Goal: Information Seeking & Learning: Check status

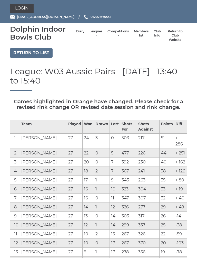
click at [90, 34] on link "Leagues" at bounding box center [96, 33] width 13 height 8
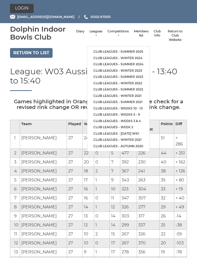
click at [133, 49] on link "Club leagues - Summer 2025" at bounding box center [118, 52] width 62 height 6
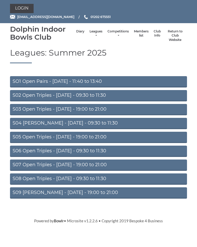
click at [106, 164] on link "S07 Open Triples - [DATE] - 19:00 to 21:00" at bounding box center [98, 164] width 177 height 11
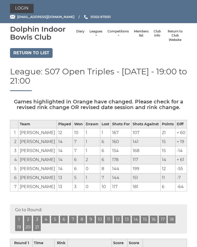
click at [137, 222] on link "14" at bounding box center [136, 219] width 8 height 8
click at [38, 52] on link "Return to list" at bounding box center [31, 53] width 43 height 10
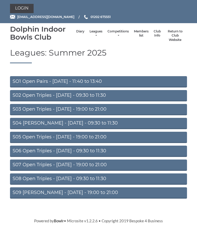
click at [88, 194] on link "S09 Aussie Pairs - Friday - 19:00 to 21:00" at bounding box center [98, 192] width 177 height 11
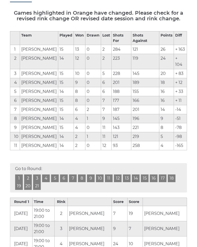
click at [145, 182] on link "15" at bounding box center [145, 179] width 8 height 8
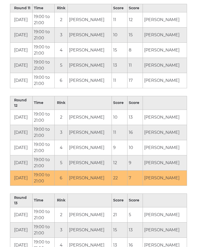
scroll to position [1208, 0]
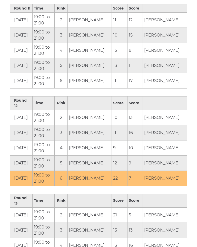
click at [186, 208] on td "[PERSON_NAME]" at bounding box center [165, 215] width 44 height 15
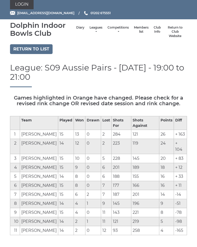
scroll to position [0, 0]
